Goal: Task Accomplishment & Management: Manage account settings

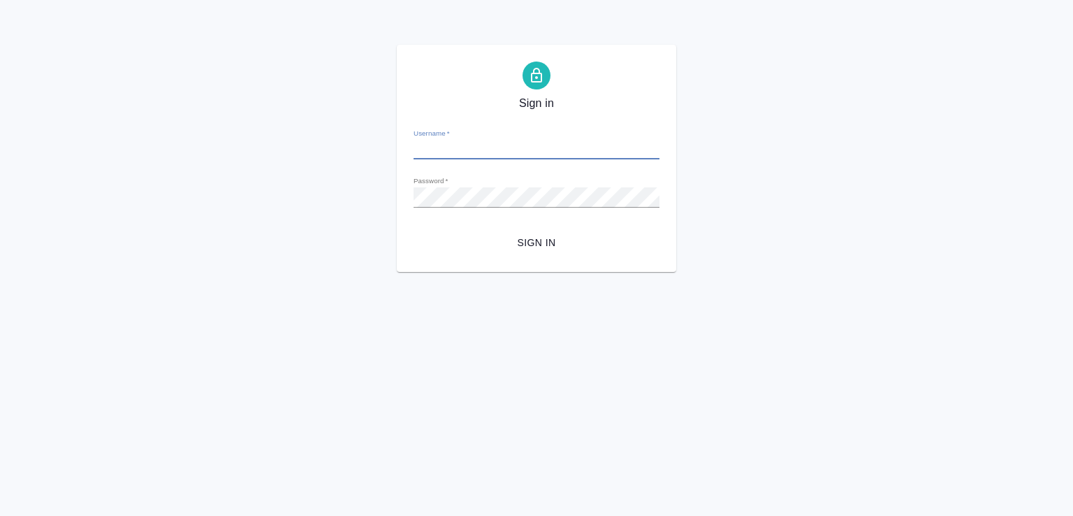
type input "[PERSON_NAME][EMAIL_ADDRESS][DOMAIN_NAME]"
click at [548, 250] on span "Sign in" at bounding box center [537, 242] width 224 height 17
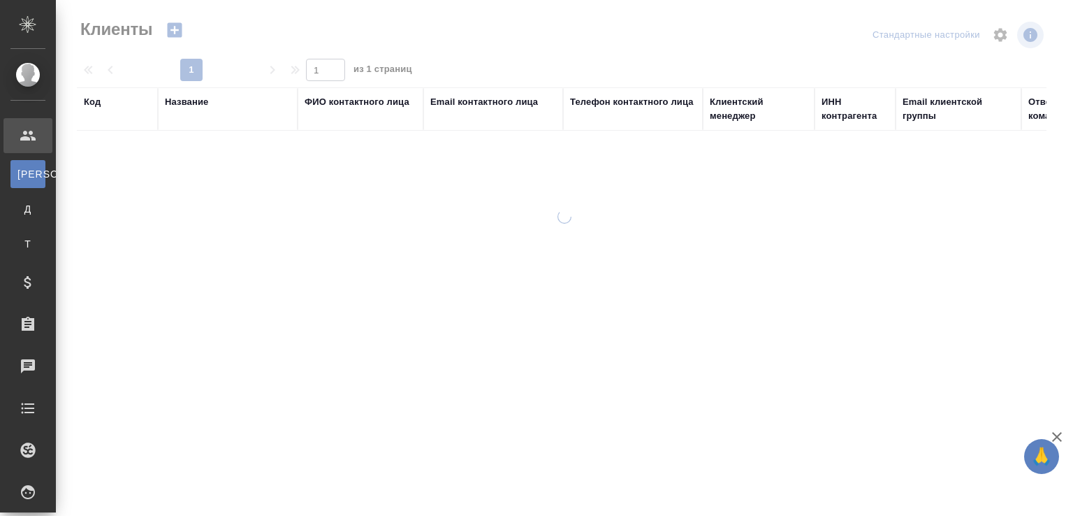
select select "RU"
